Goal: Transaction & Acquisition: Purchase product/service

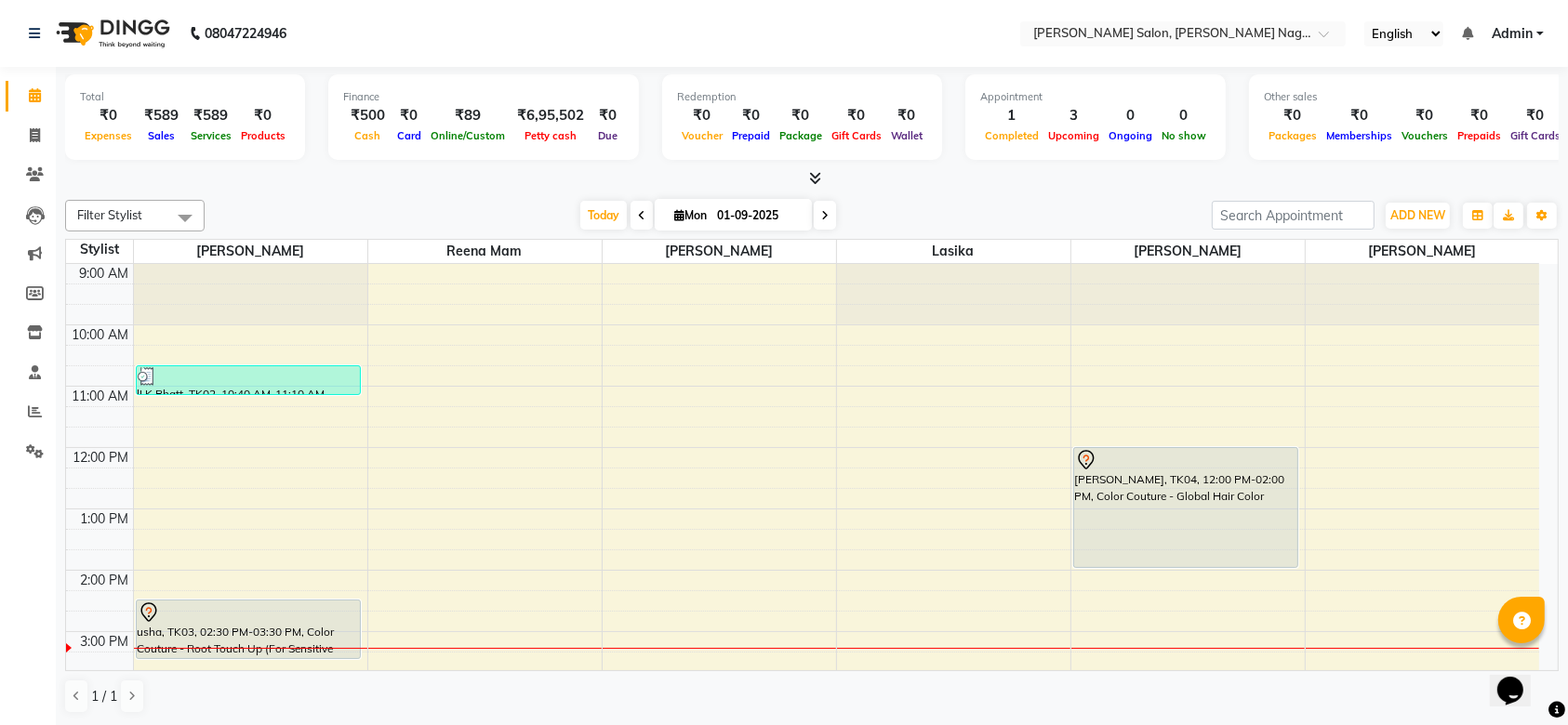
click at [1198, 499] on div "[PERSON_NAME], TK04, 12:00 PM-02:00 PM, Color Couture - Global Hair Color" at bounding box center [1185, 507] width 224 height 119
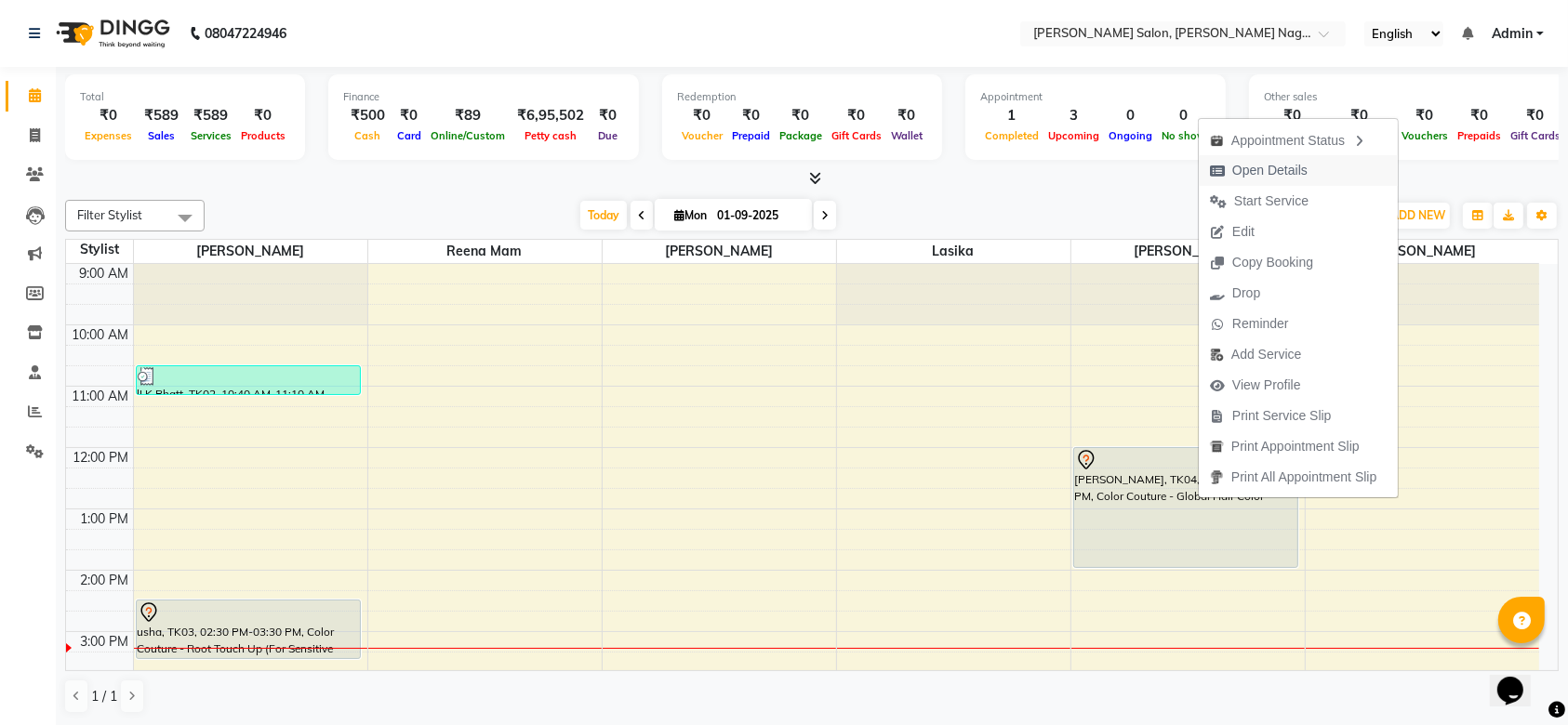
click at [1260, 154] on div "Appointment Status" at bounding box center [1298, 139] width 199 height 31
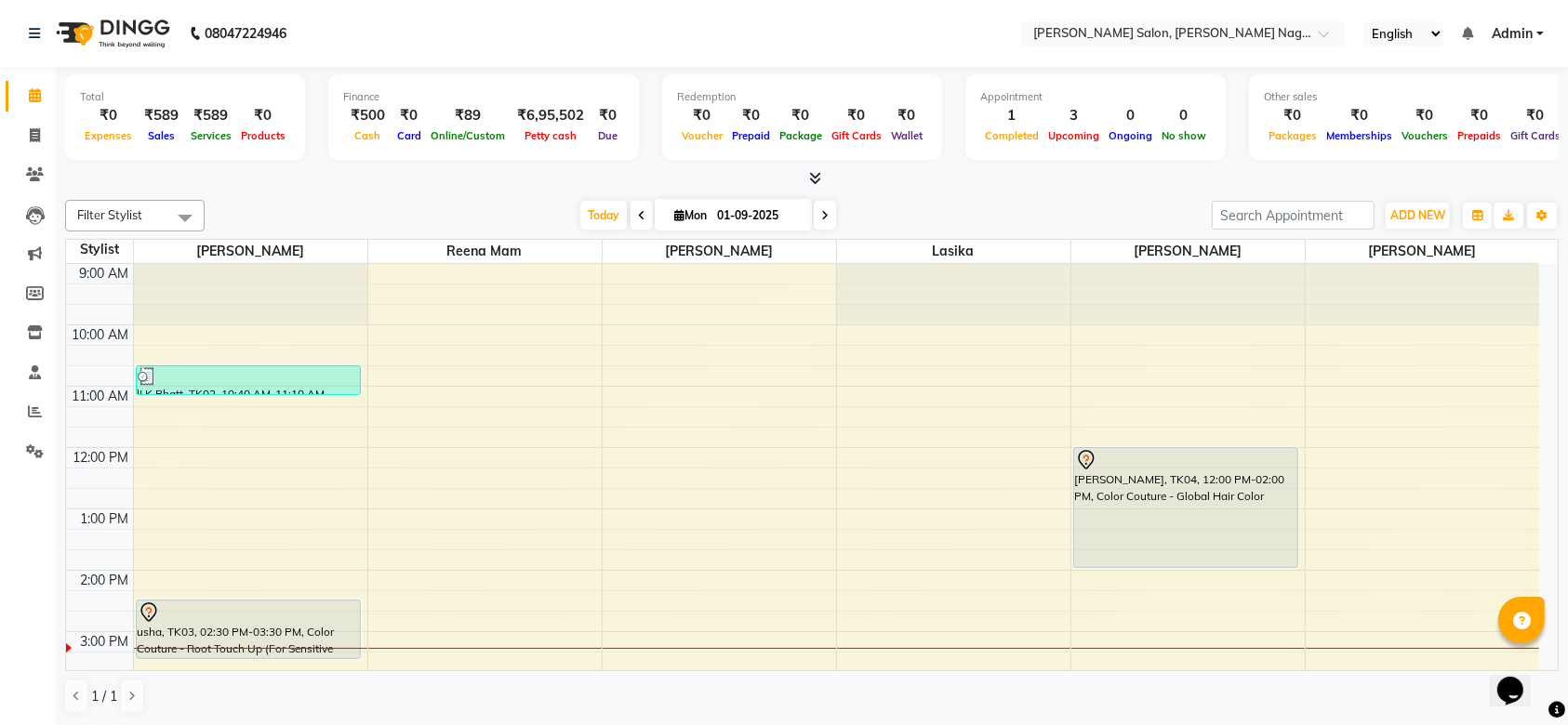
click at [1176, 450] on div at bounding box center [1185, 460] width 222 height 22
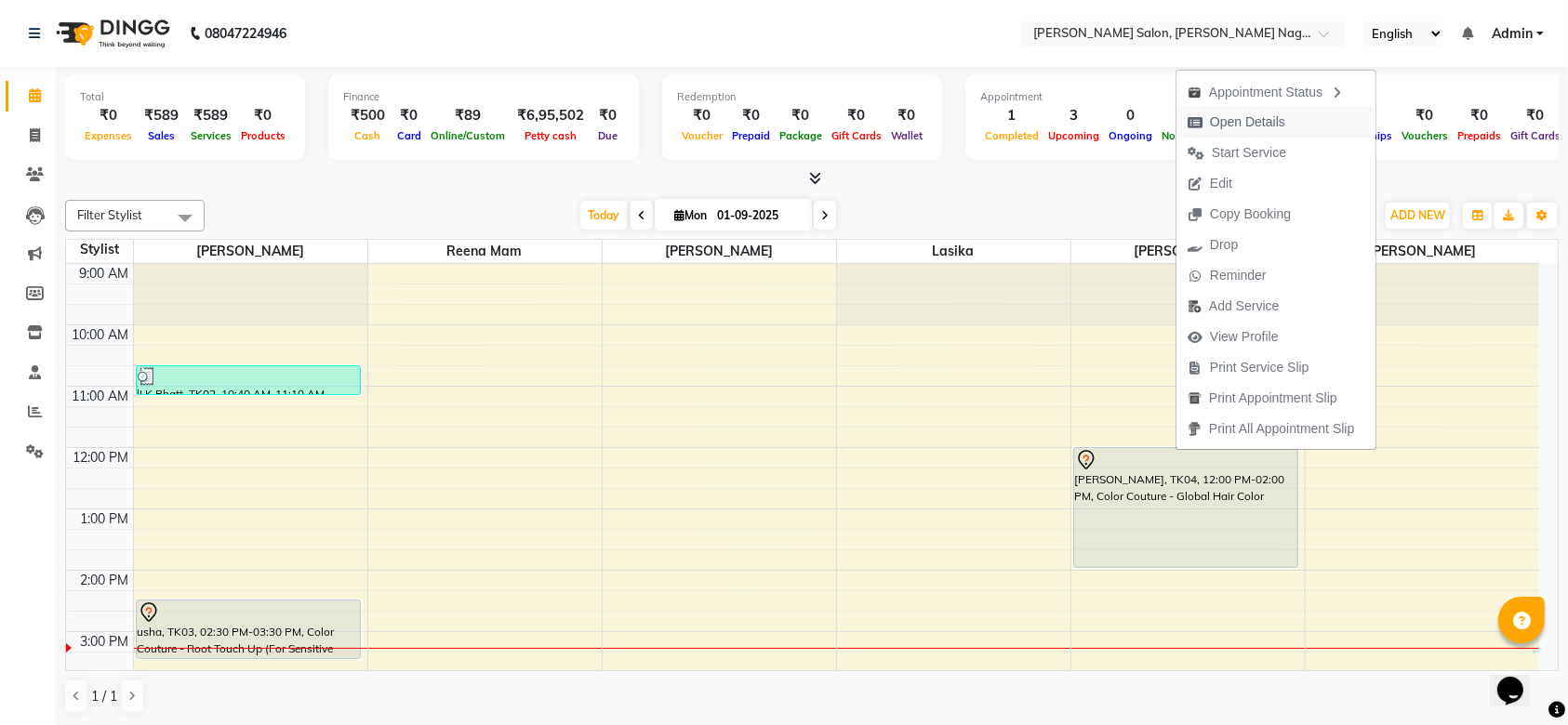
click at [1221, 118] on span "Open Details" at bounding box center [1247, 122] width 75 height 20
select select "7"
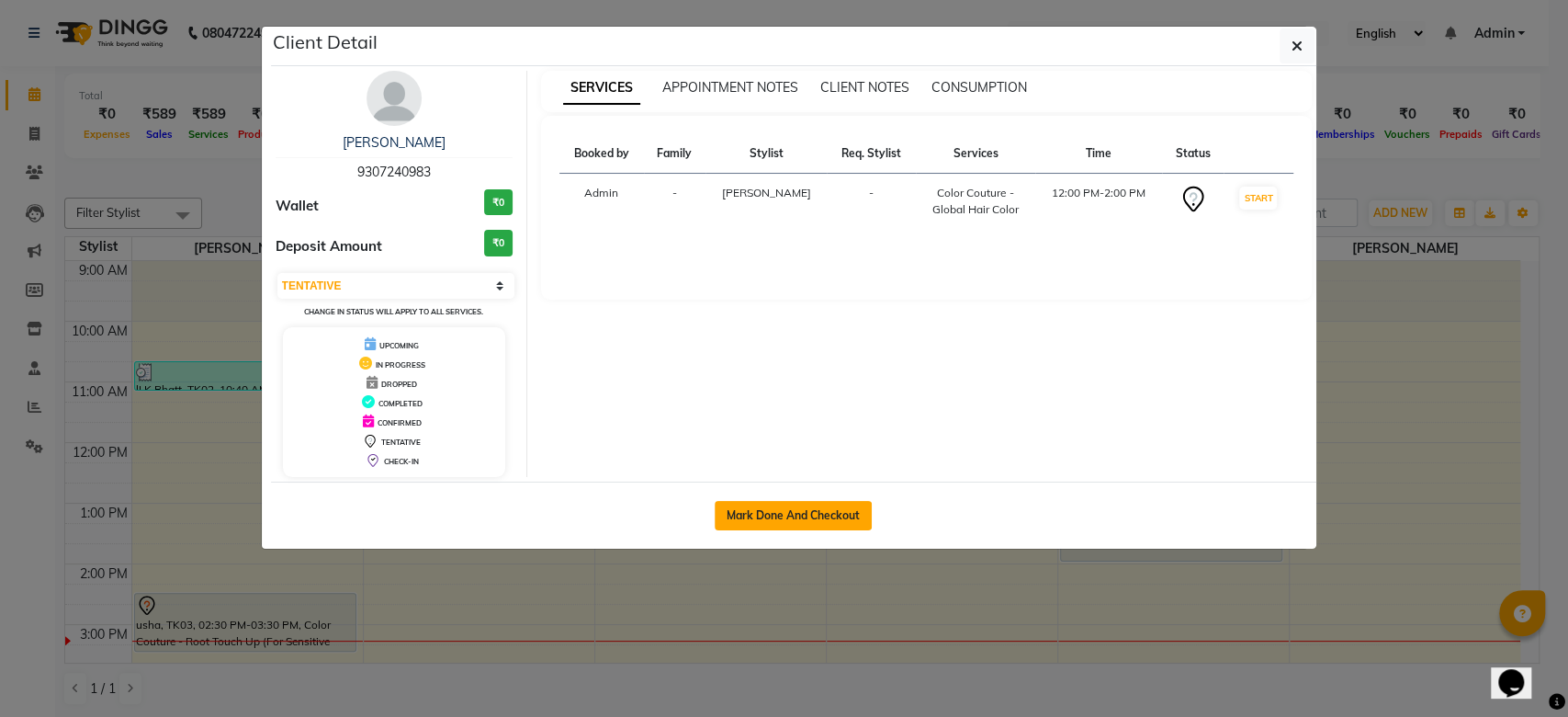
click at [801, 502] on button "Mark Done And Checkout" at bounding box center [793, 515] width 157 height 29
select select "6221"
select select "service"
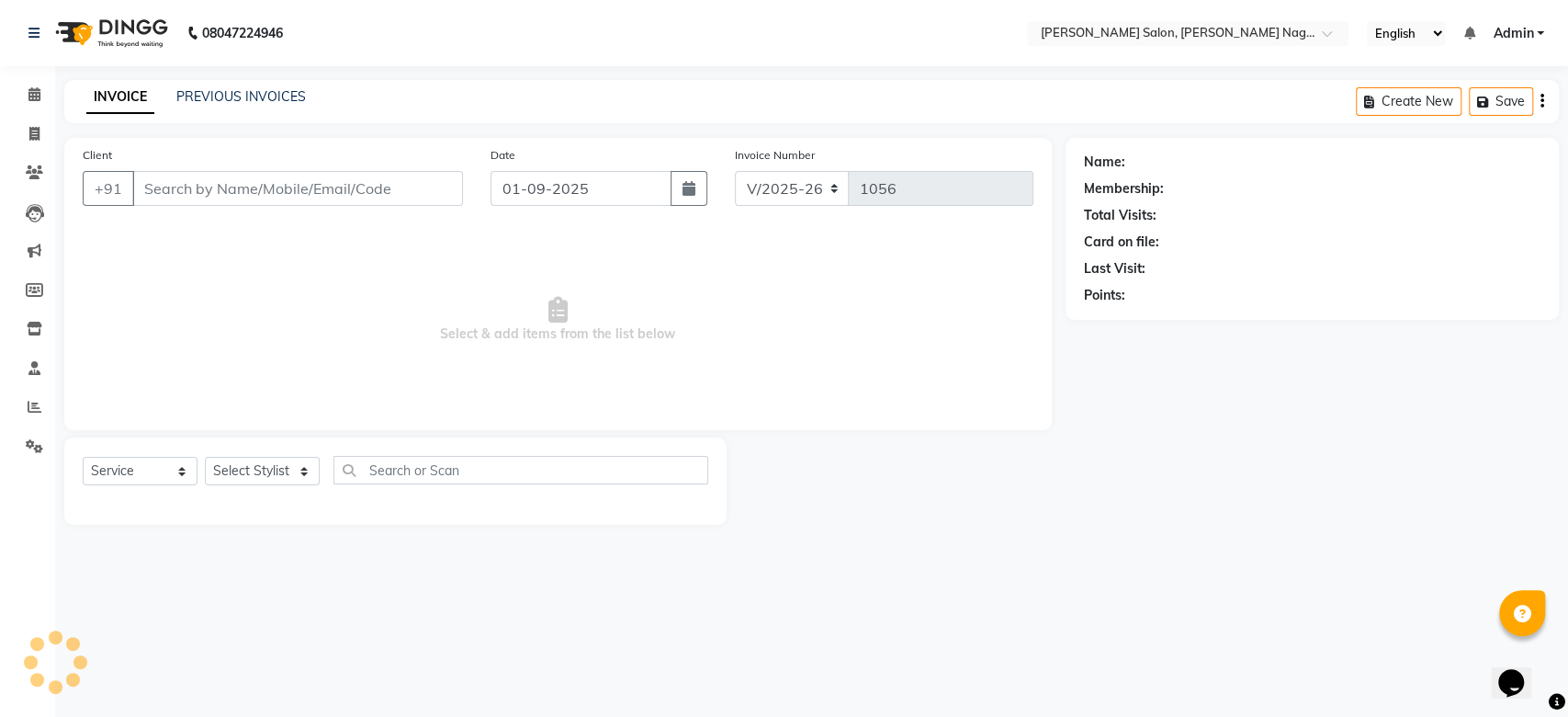
type input "9307240983"
select select "83987"
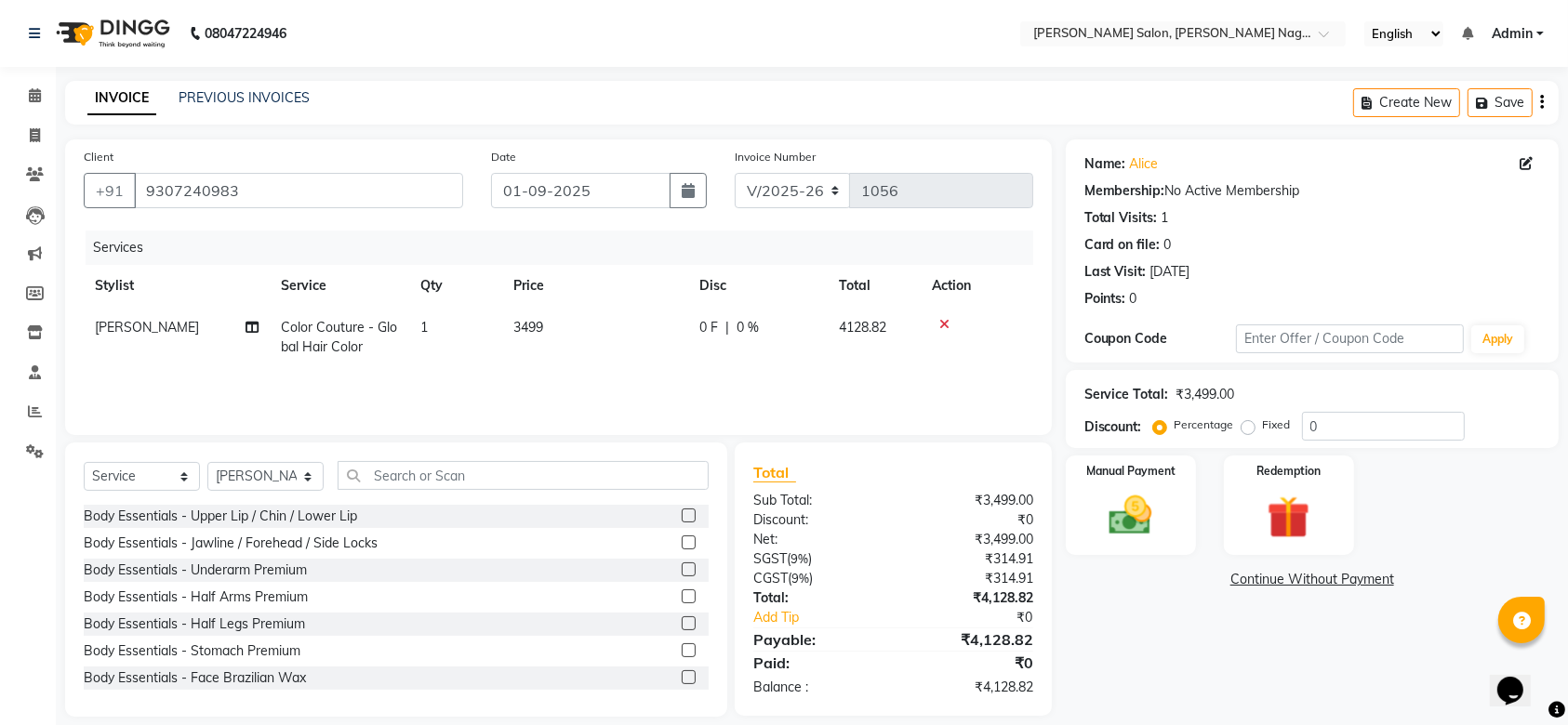
click at [943, 318] on icon at bounding box center [944, 324] width 10 height 13
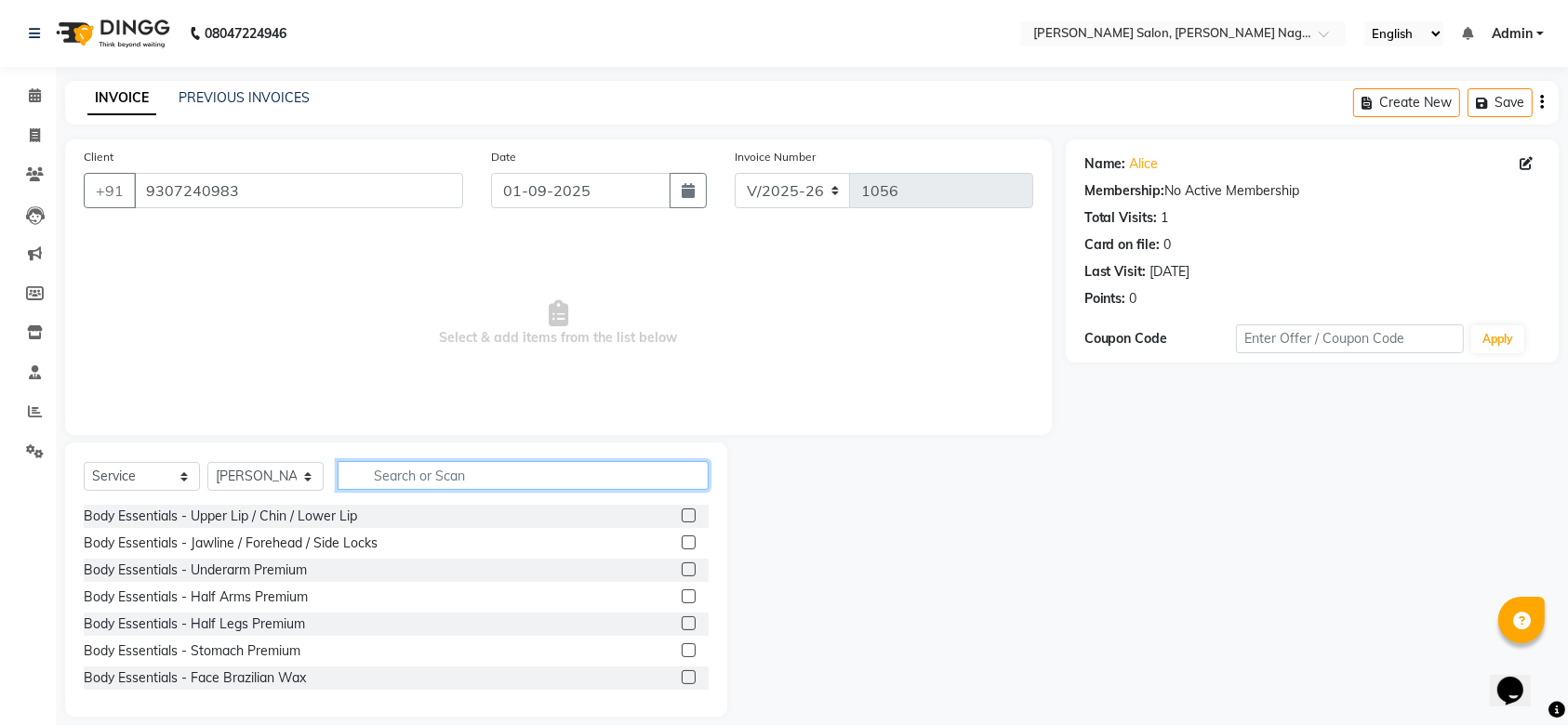
click at [594, 480] on input "text" at bounding box center [524, 475] width 371 height 29
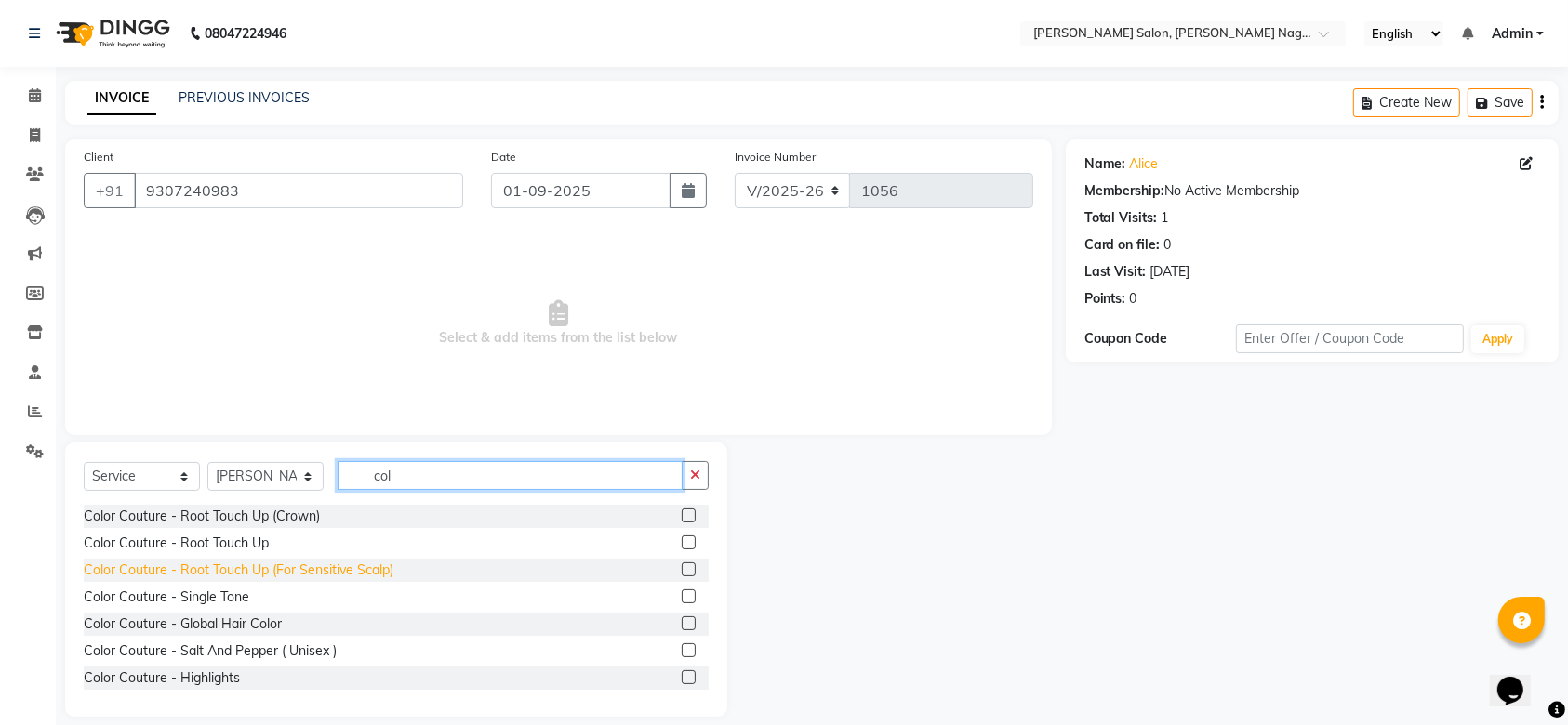
type input "col"
click at [365, 560] on div "Color Couture - Root Touch Up (For Sensitive Scalp)" at bounding box center [238, 570] width 309 height 20
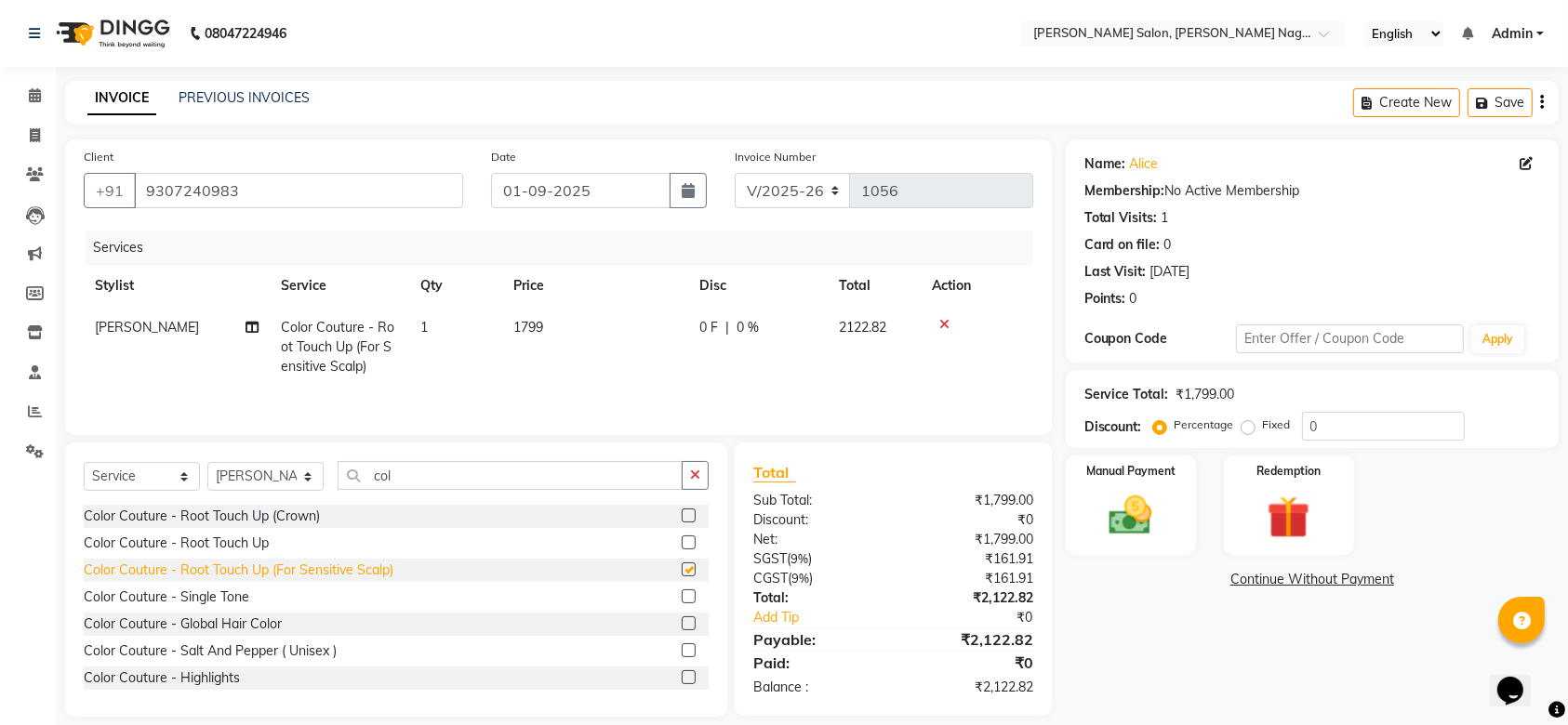
checkbox input "false"
click at [1131, 536] on img at bounding box center [1131, 516] width 72 height 51
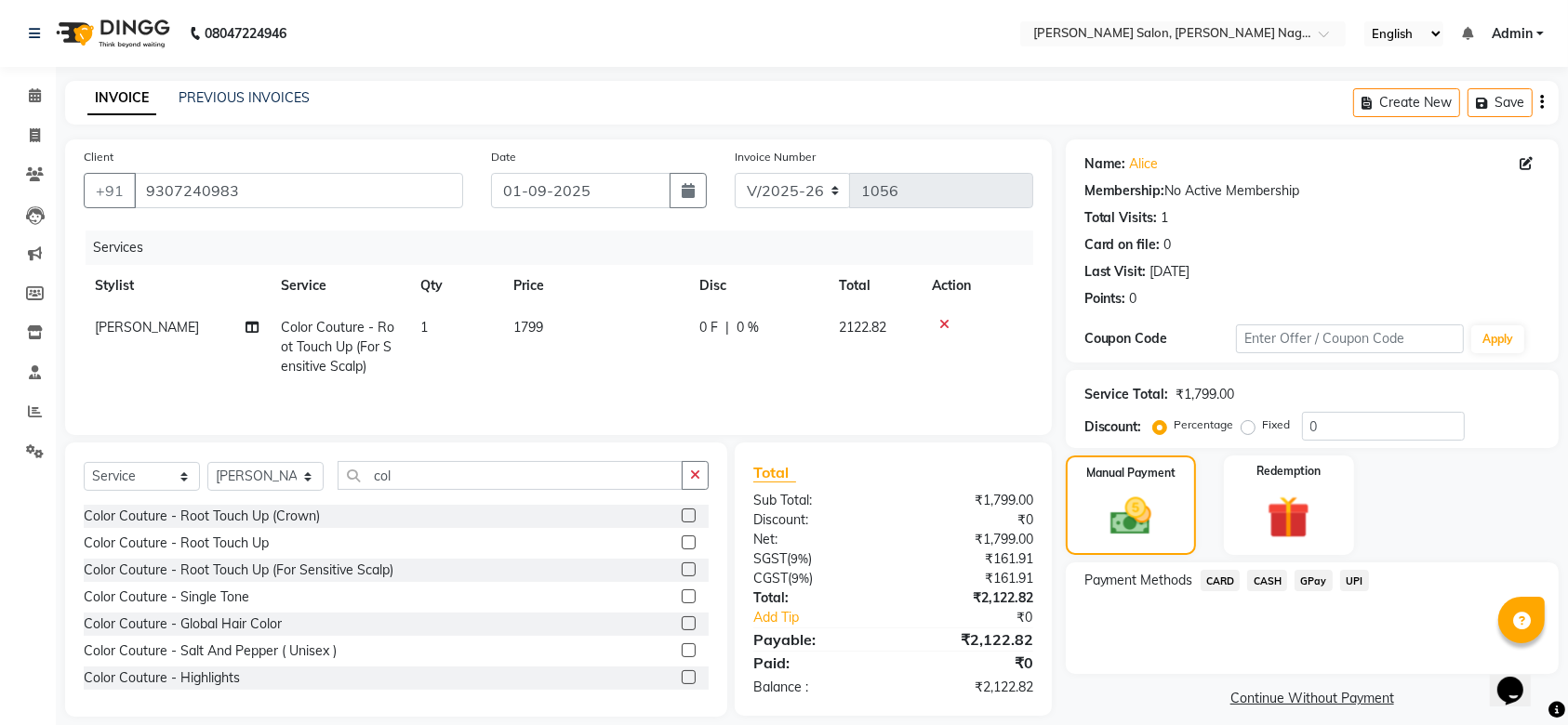
click at [1359, 580] on span "UPI" at bounding box center [1355, 580] width 29 height 21
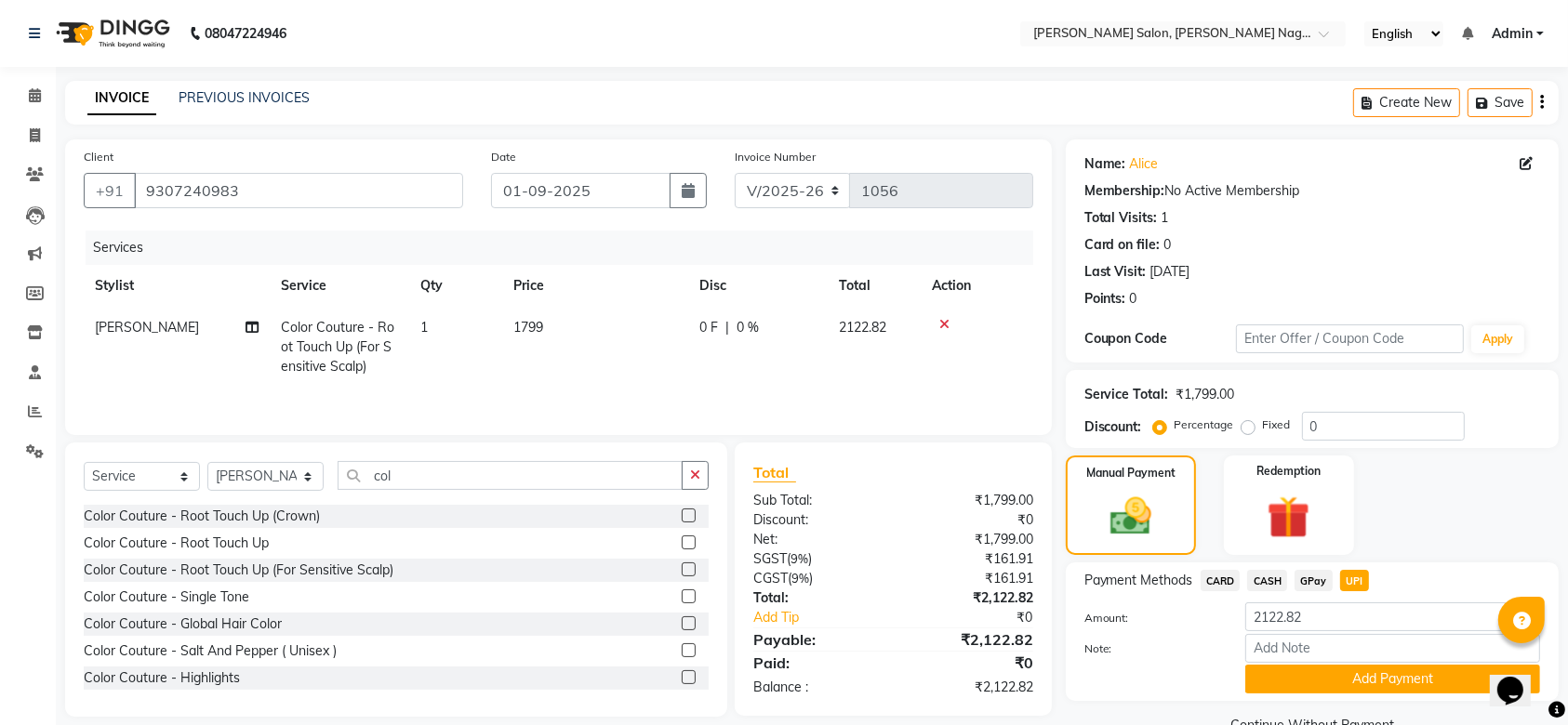
scroll to position [41, 0]
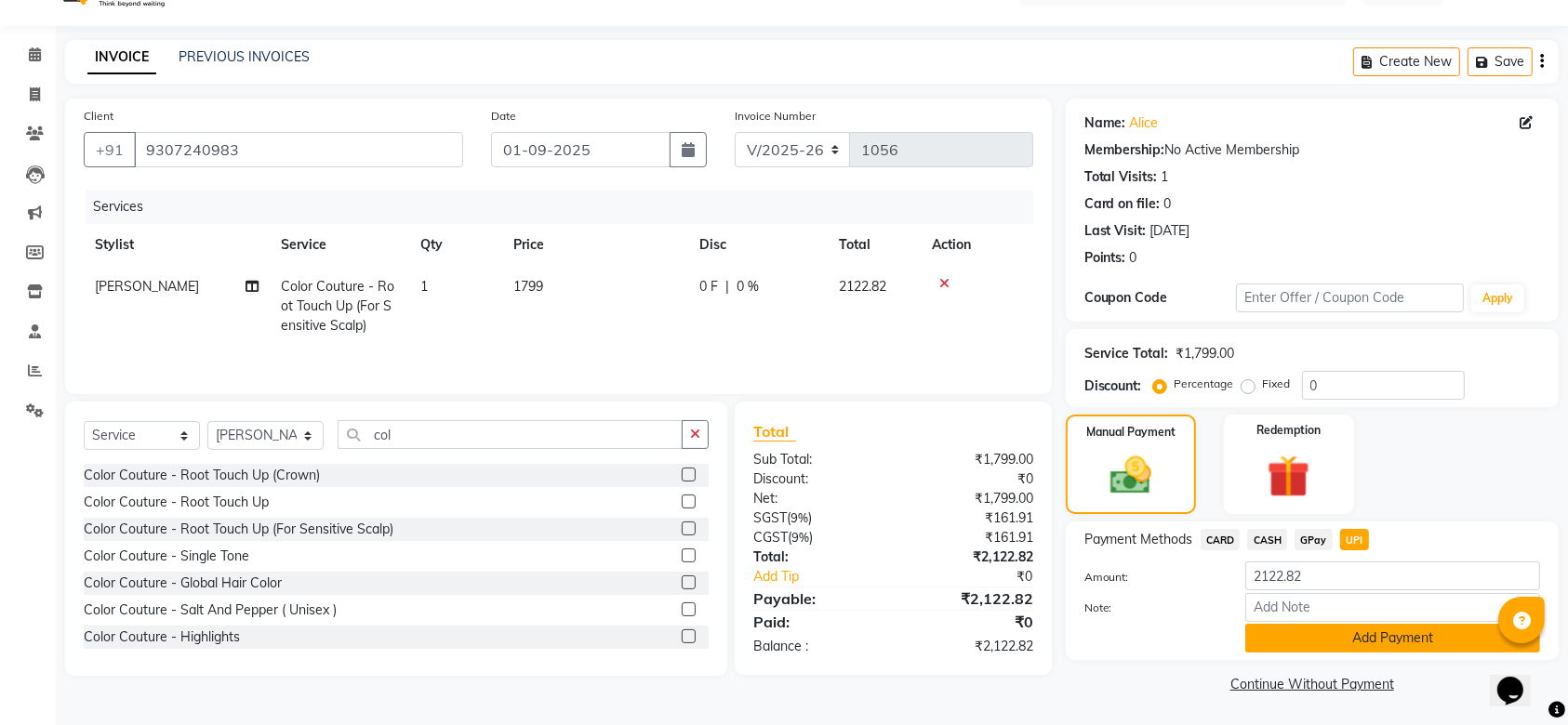
click at [1393, 640] on button "Add Payment" at bounding box center [1393, 637] width 295 height 29
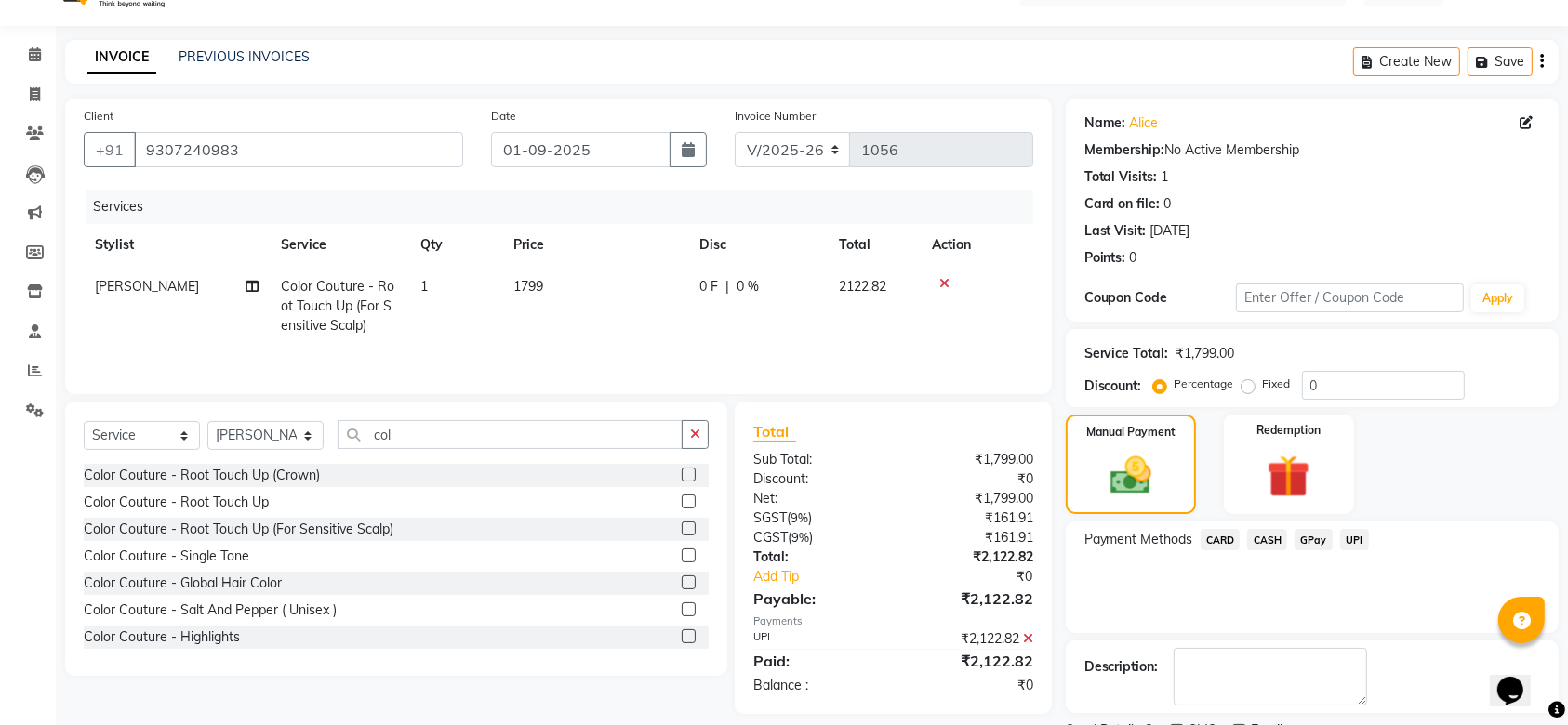
scroll to position [119, 0]
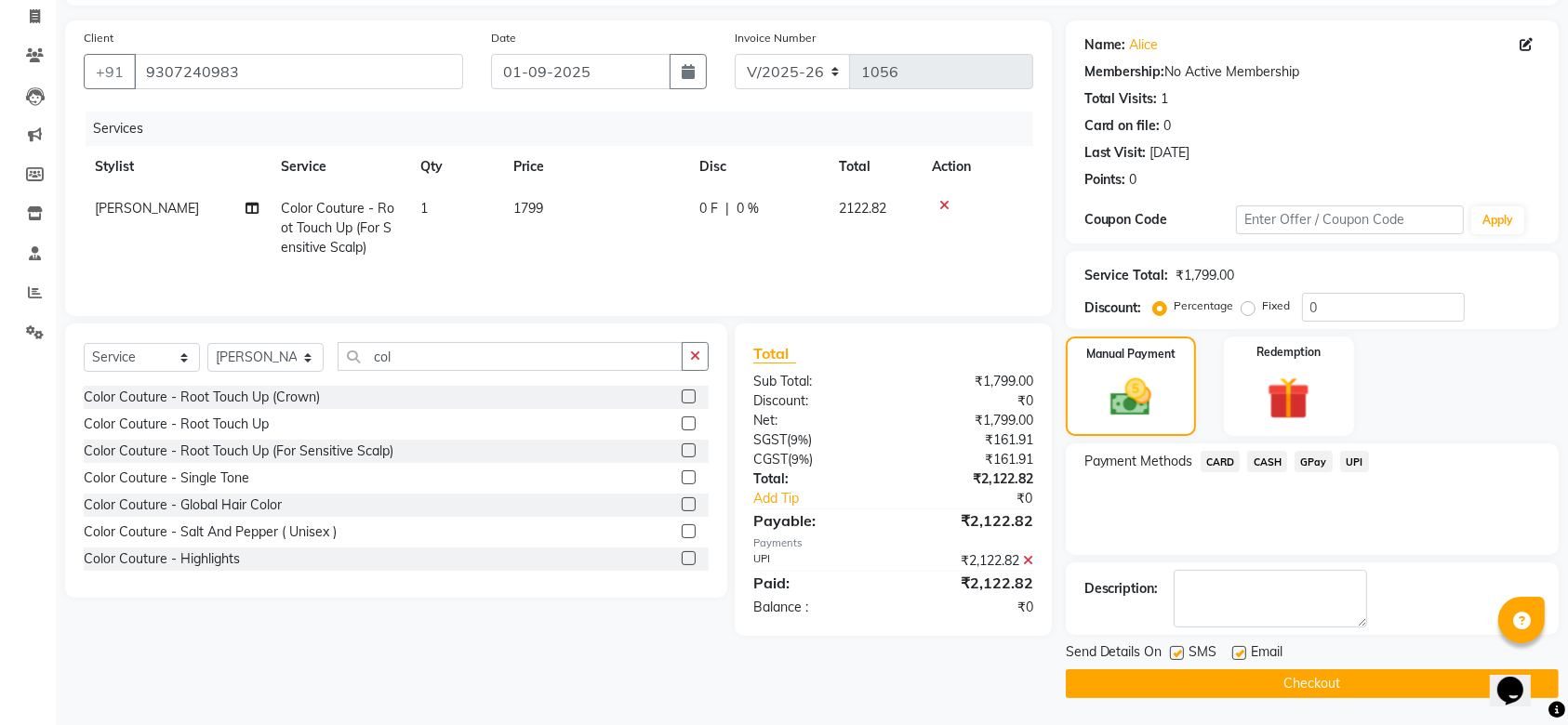
click at [1340, 685] on button "Checkout" at bounding box center [1312, 683] width 493 height 29
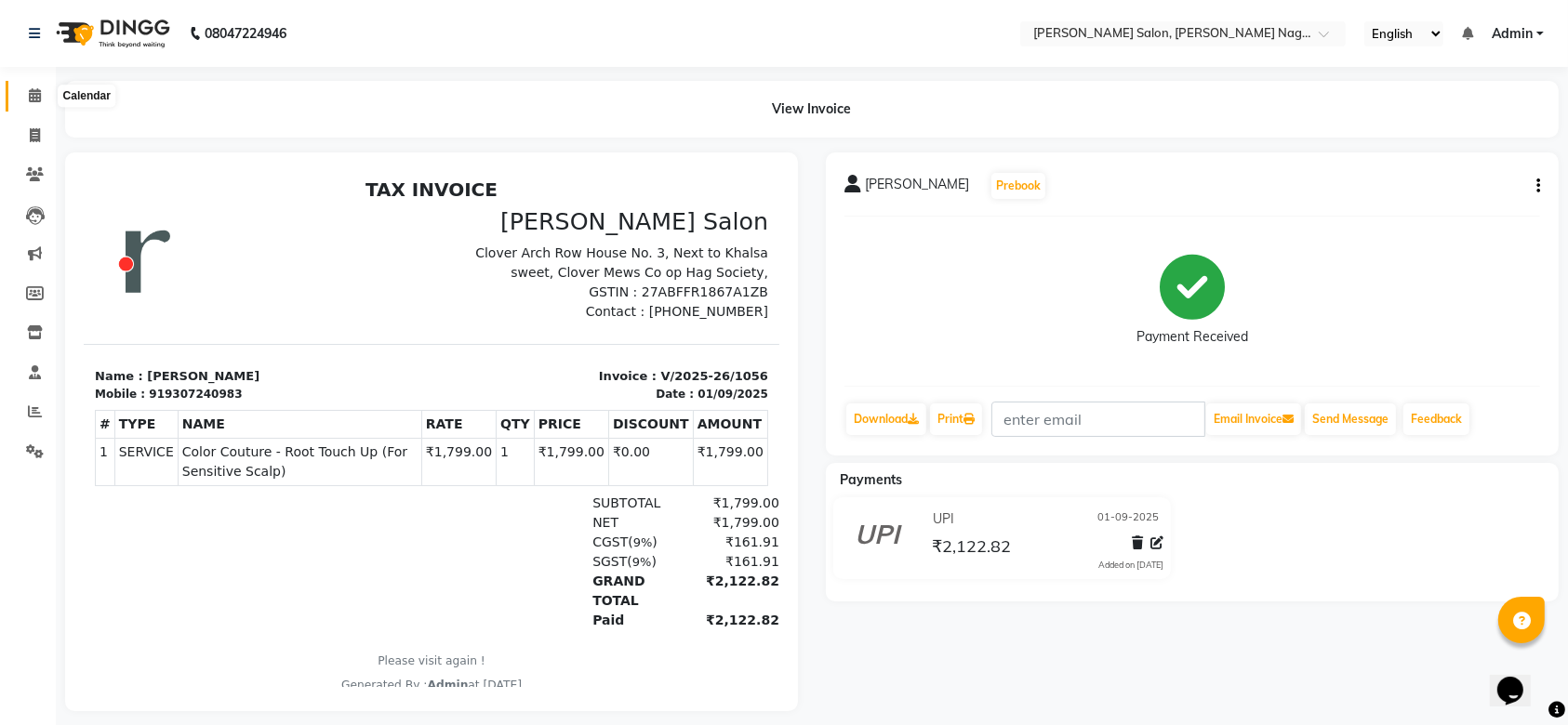
click at [35, 94] on icon at bounding box center [34, 95] width 12 height 14
